Goal: Task Accomplishment & Management: Manage account settings

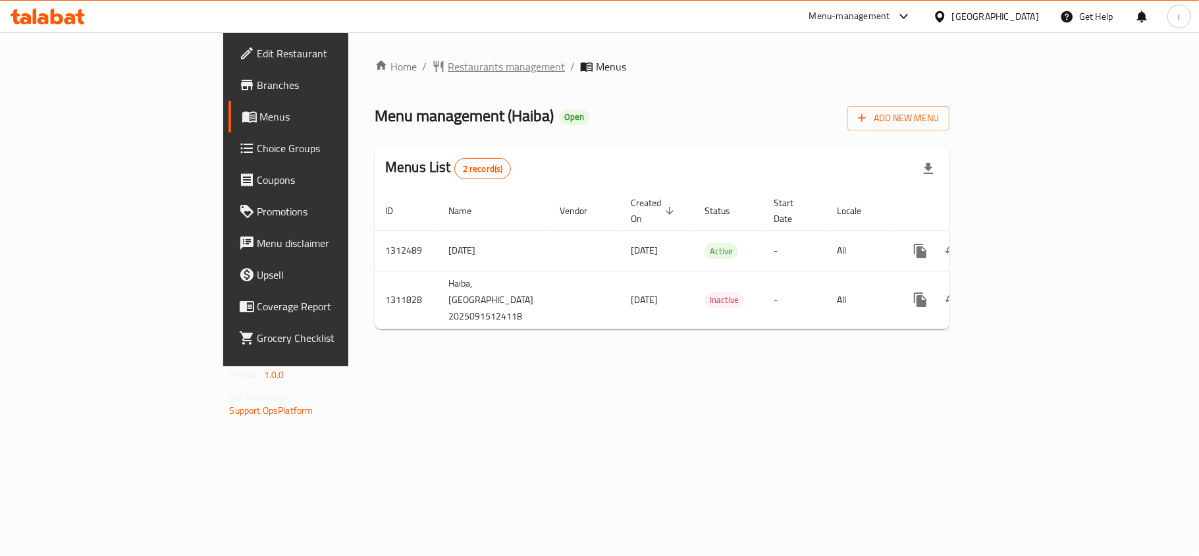
click at [448, 67] on span "Restaurants management" at bounding box center [506, 67] width 117 height 16
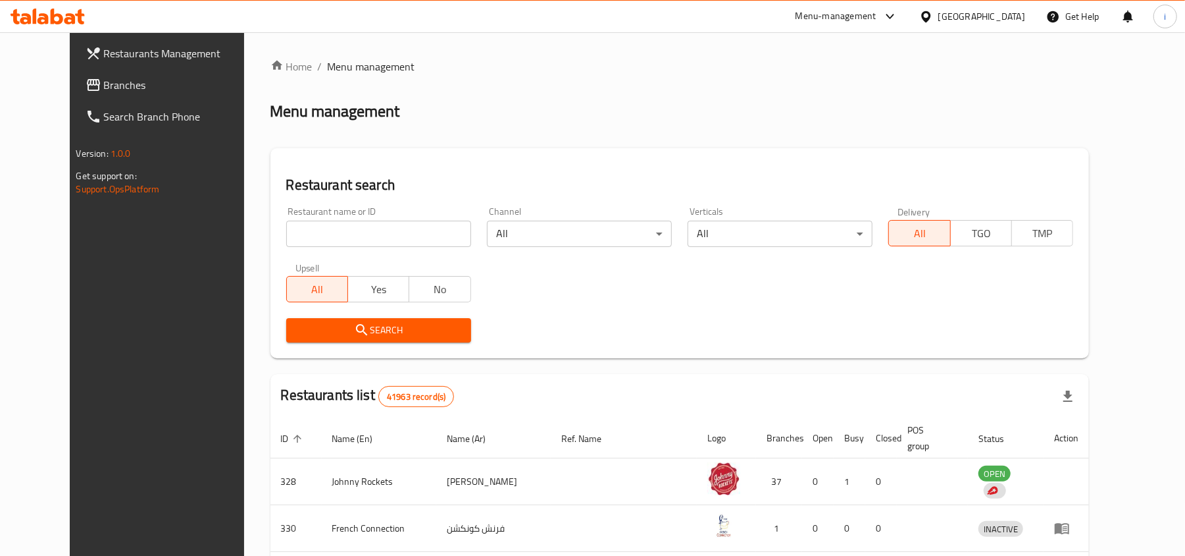
click at [316, 226] on input "search" at bounding box center [378, 234] width 185 height 26
paste input "705959"
type input "705959"
click at [353, 326] on span "Search" at bounding box center [379, 330] width 164 height 16
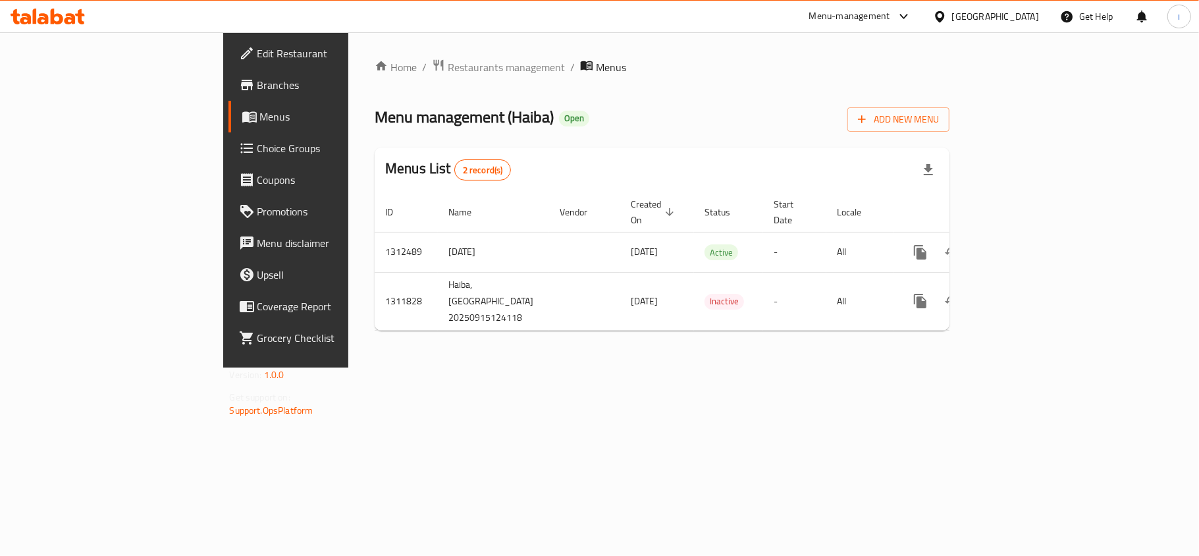
click at [257, 57] on span "Edit Restaurant" at bounding box center [334, 53] width 155 height 16
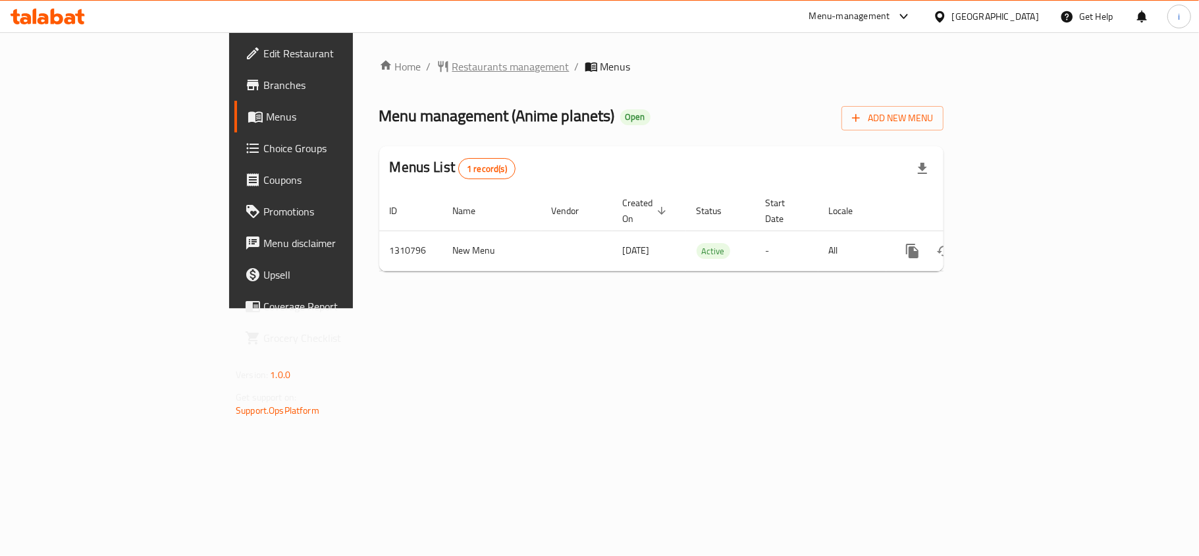
click at [452, 66] on span "Restaurants management" at bounding box center [510, 67] width 117 height 16
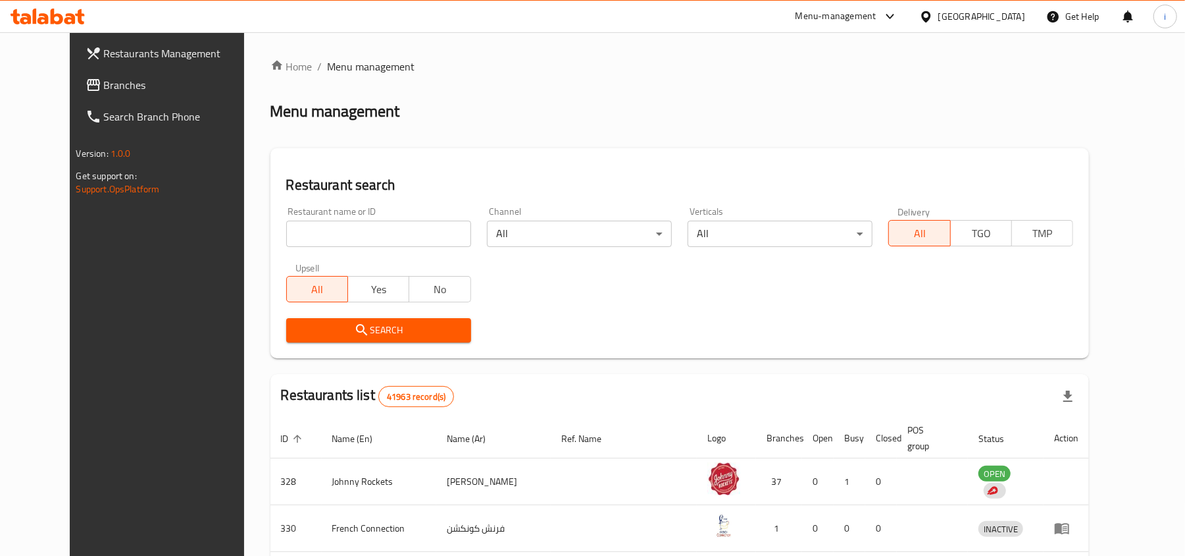
click at [367, 230] on input "search" at bounding box center [378, 234] width 185 height 26
paste input "705447"
type input "705447"
click at [390, 332] on span "Search" at bounding box center [379, 330] width 164 height 16
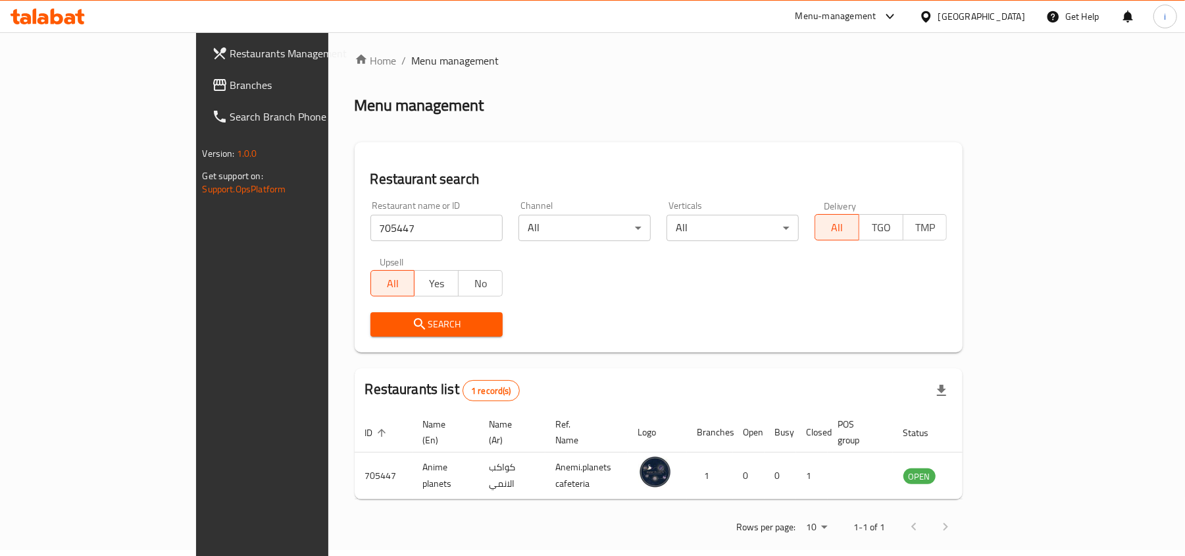
scroll to position [7, 0]
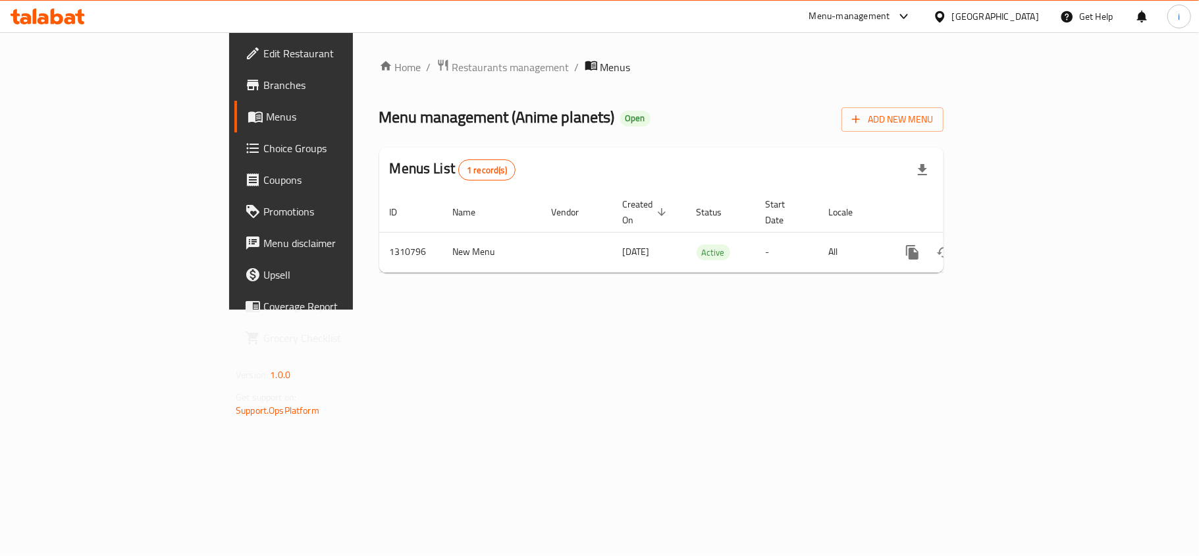
click at [263, 59] on span "Edit Restaurant" at bounding box center [340, 53] width 155 height 16
